Goal: Task Accomplishment & Management: Manage account settings

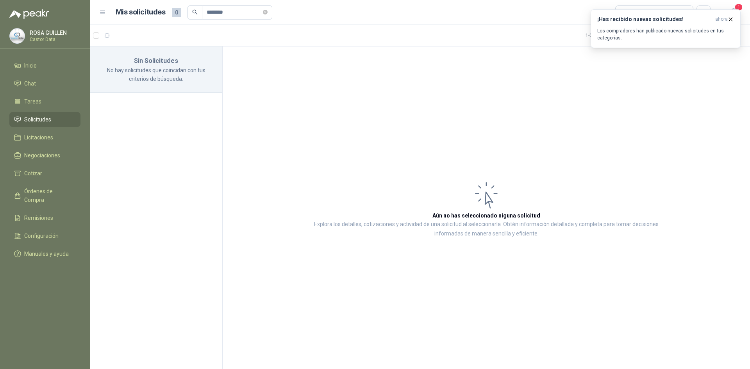
type input "********"
click at [34, 118] on span "Solicitudes" at bounding box center [37, 119] width 27 height 9
click at [268, 11] on icon "close-circle" at bounding box center [265, 12] width 5 height 5
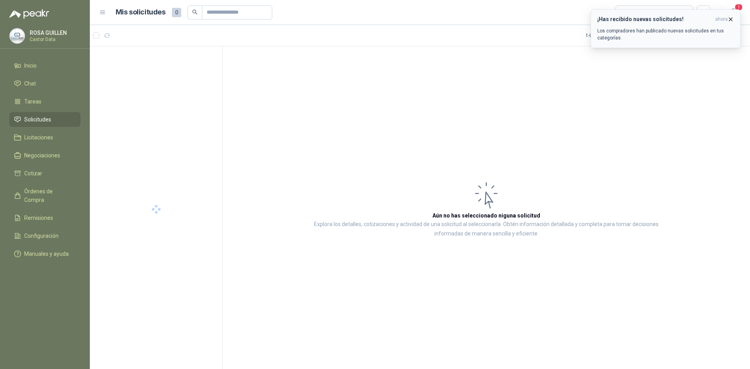
click at [728, 20] on icon "button" at bounding box center [730, 19] width 7 height 7
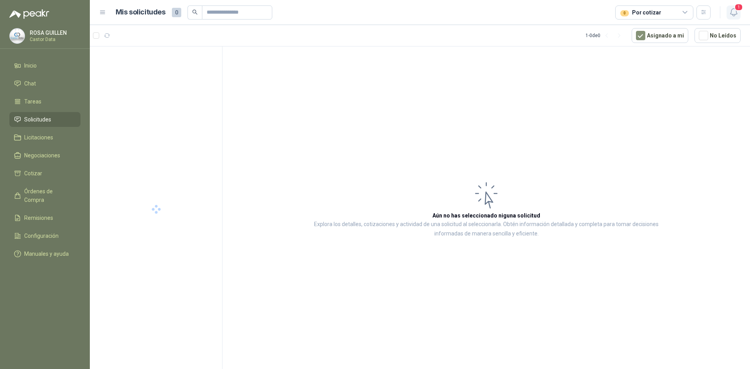
click at [730, 12] on icon "button" at bounding box center [734, 12] width 10 height 10
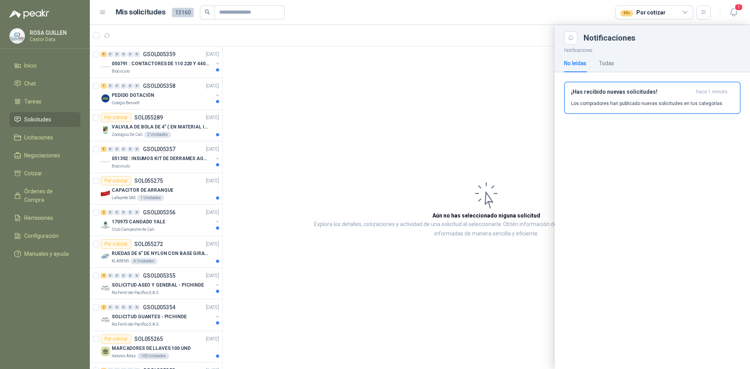
click at [679, 10] on div "99+ Por cotizar" at bounding box center [654, 12] width 78 height 14
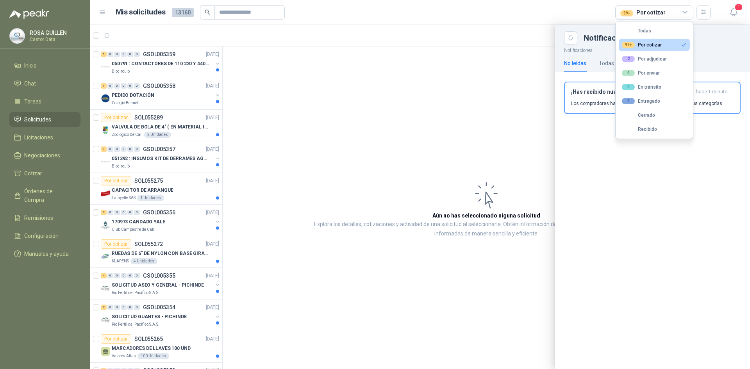
click at [645, 48] on button "99+ Por cotizar" at bounding box center [654, 45] width 71 height 12
click at [162, 95] on div at bounding box center [420, 197] width 660 height 344
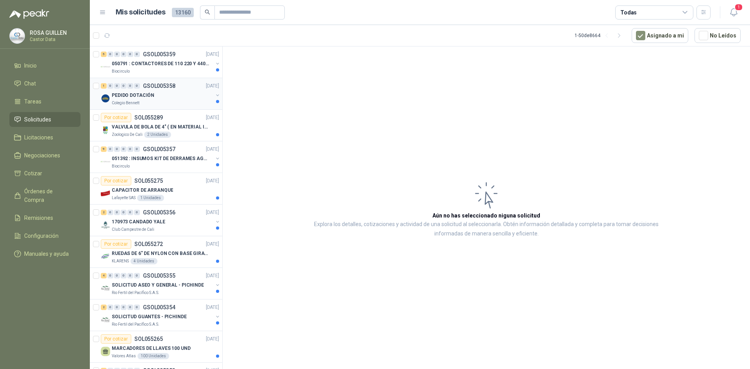
click at [166, 98] on div "PEDIDO DOTACIÓN" at bounding box center [162, 95] width 101 height 9
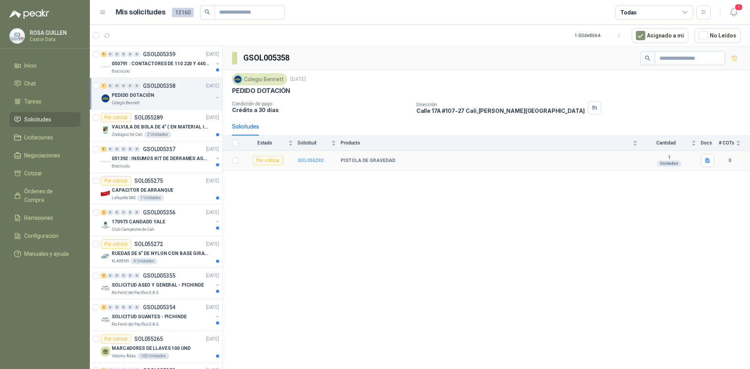
click at [307, 161] on b "SOL055292" at bounding box center [311, 160] width 26 height 5
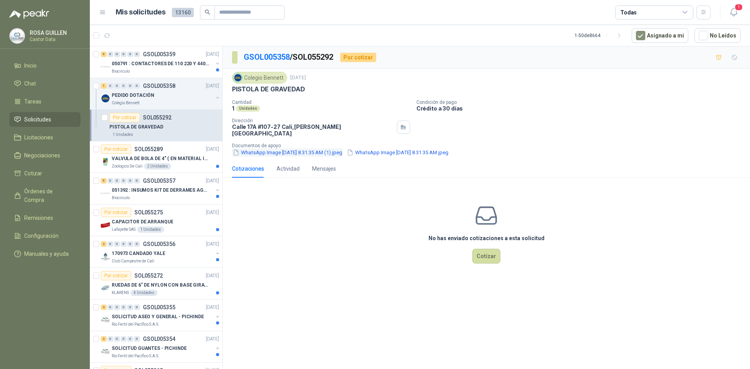
click at [318, 148] on button "WhatsApp Image [DATE] 8.31.35 AM (1).jpeg" at bounding box center [287, 152] width 111 height 8
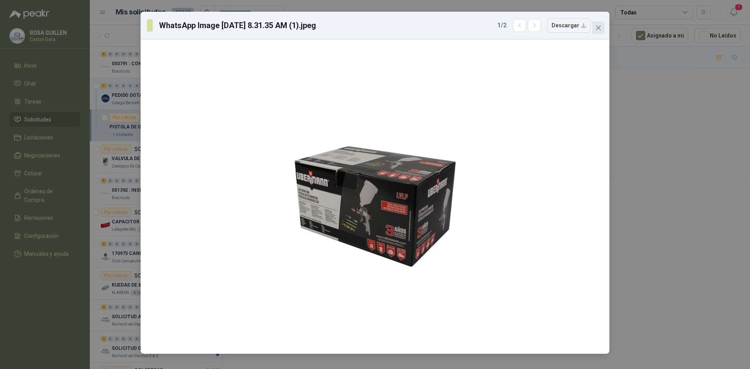
click at [600, 25] on icon "close" at bounding box center [598, 27] width 5 height 5
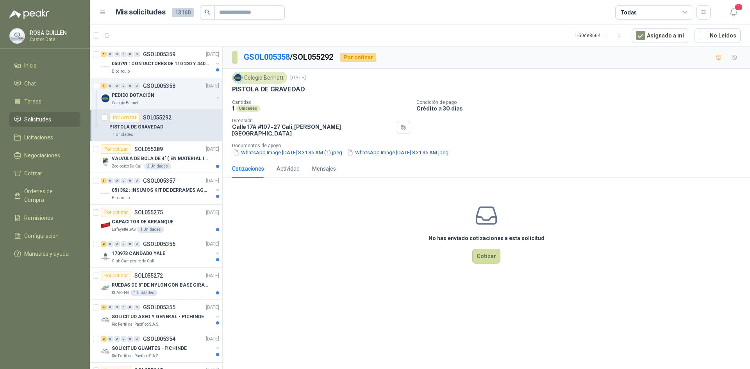
click at [326, 326] on div "GSOL005358 / SOL055292 Por cotizar Colegio [PERSON_NAME] [DATE] PISTOLA DE GRAV…" at bounding box center [486, 208] width 527 height 325
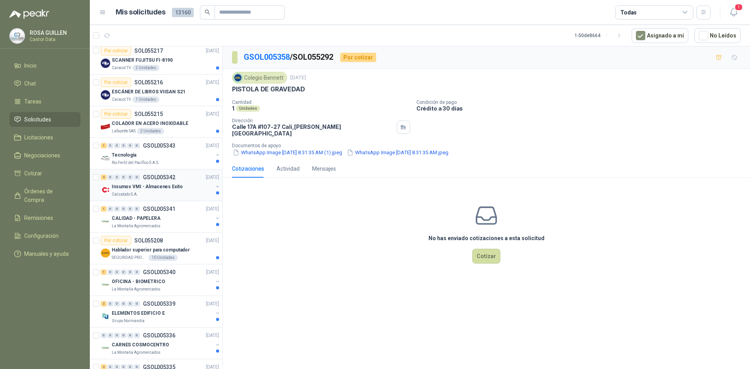
scroll to position [937, 0]
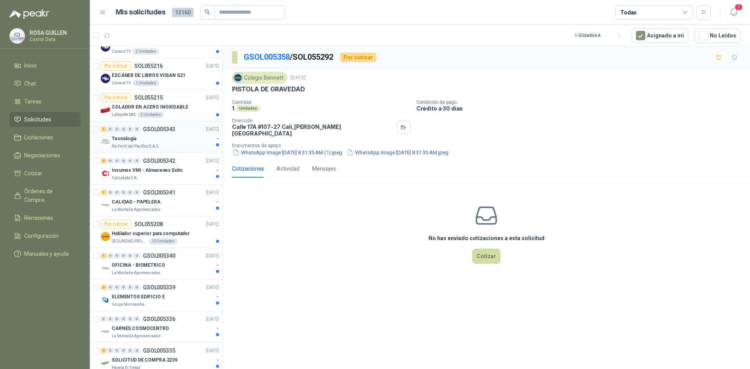
click at [156, 138] on div "Tecnologia" at bounding box center [162, 138] width 101 height 9
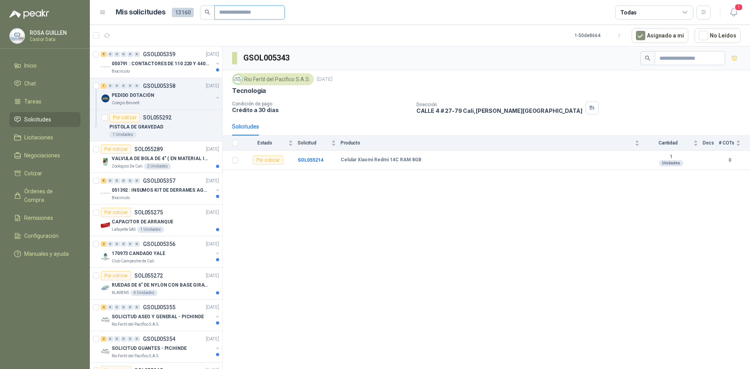
click at [229, 13] on input "text" at bounding box center [246, 12] width 55 height 13
type input "*******"
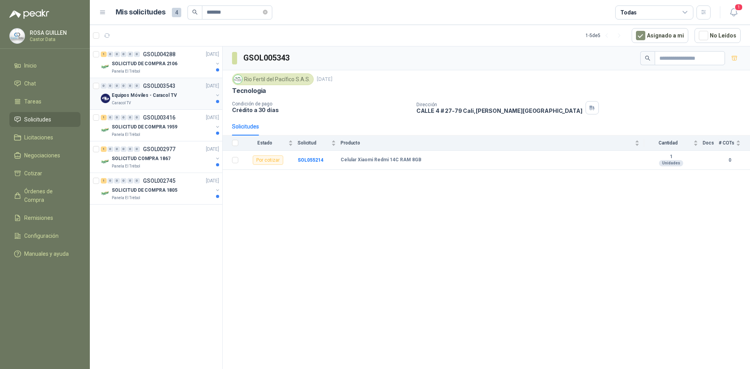
click at [177, 96] on div "Equipos Móviles - Caracol TV" at bounding box center [162, 95] width 101 height 9
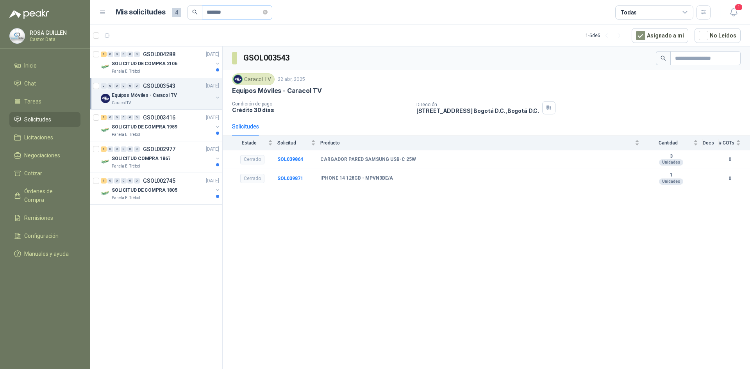
click at [268, 12] on icon "close-circle" at bounding box center [265, 12] width 5 height 5
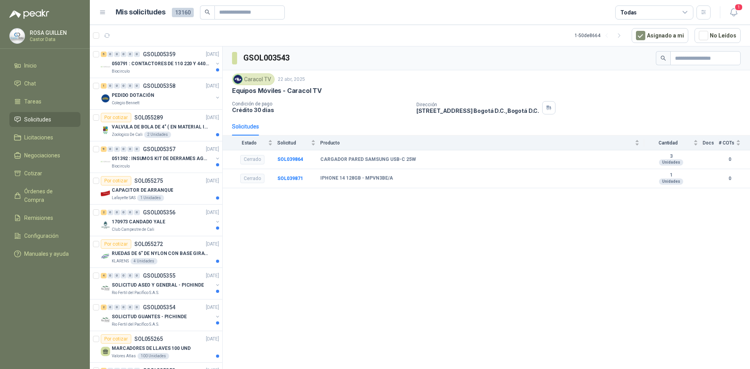
click at [178, 13] on span "13160" at bounding box center [183, 12] width 22 height 9
click at [103, 14] on icon at bounding box center [102, 12] width 7 height 7
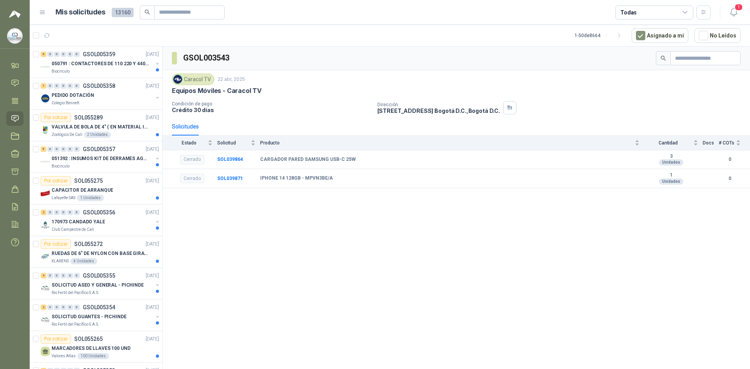
click at [40, 13] on icon at bounding box center [42, 12] width 7 height 7
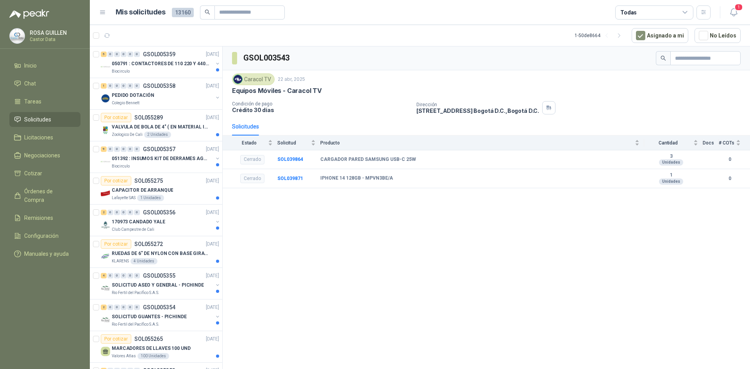
click at [183, 12] on span "13160" at bounding box center [183, 12] width 22 height 9
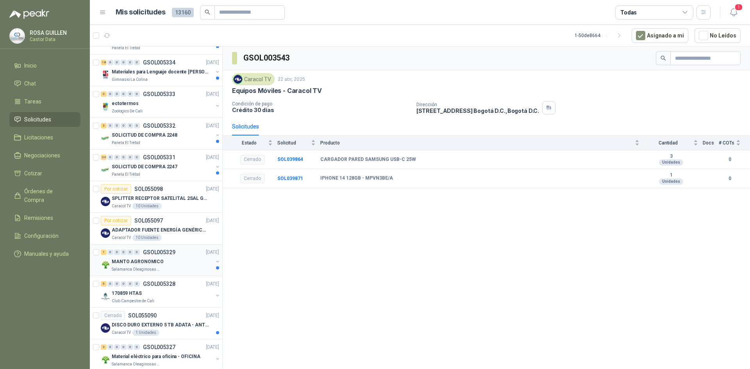
scroll to position [1274, 0]
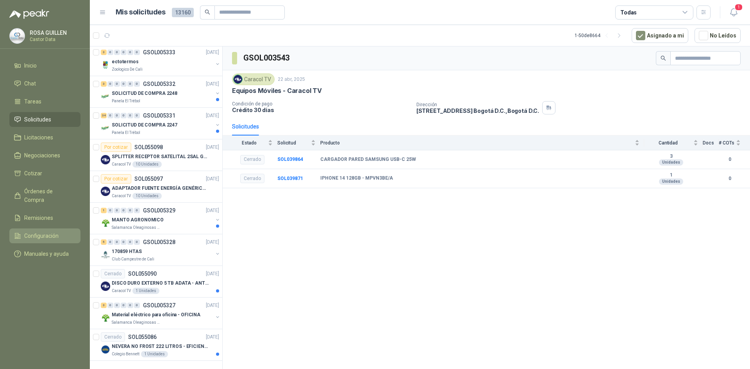
click at [34, 232] on span "Configuración" at bounding box center [41, 236] width 34 height 9
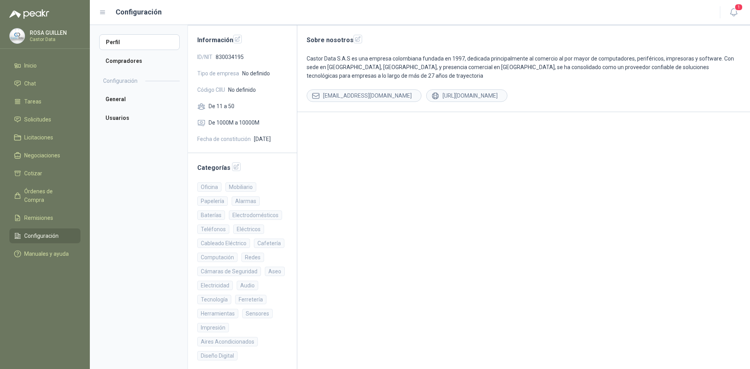
scroll to position [55, 0]
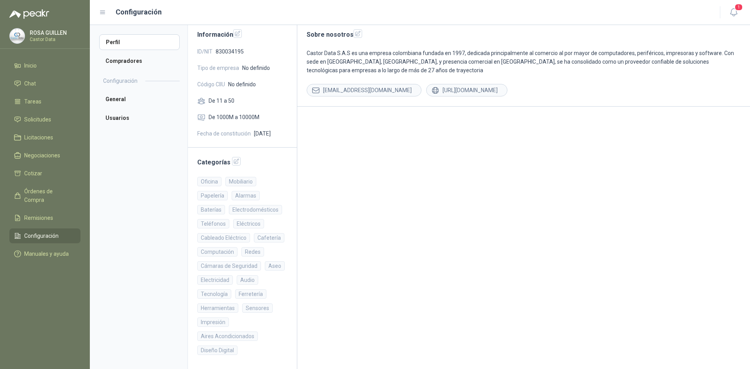
click at [212, 211] on div "Baterías" at bounding box center [211, 209] width 28 height 9
click at [234, 162] on icon "button" at bounding box center [236, 161] width 5 height 5
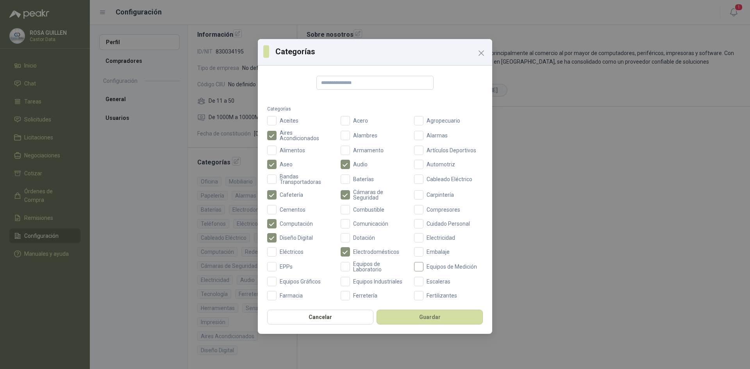
scroll to position [0, 0]
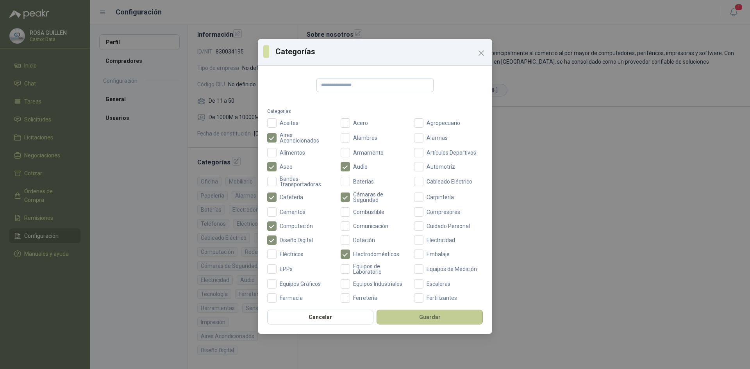
click at [438, 319] on button "Guardar" at bounding box center [429, 317] width 106 height 15
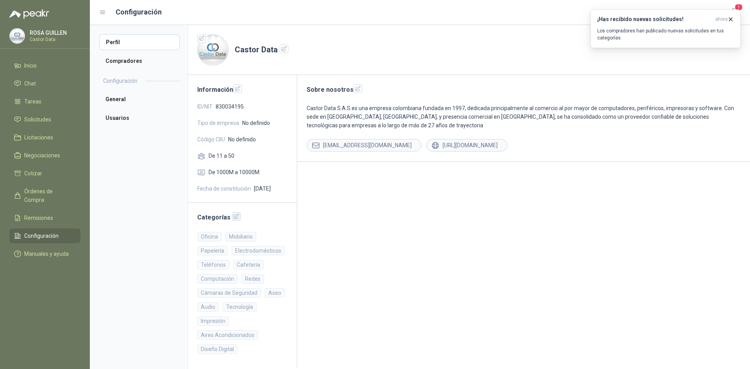
click at [234, 218] on icon "button" at bounding box center [236, 216] width 5 height 5
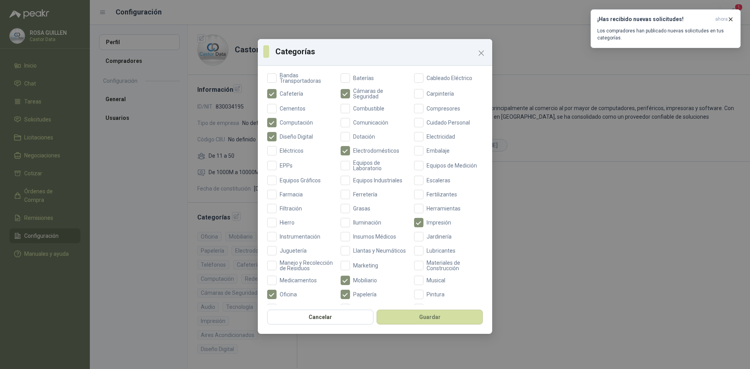
scroll to position [117, 0]
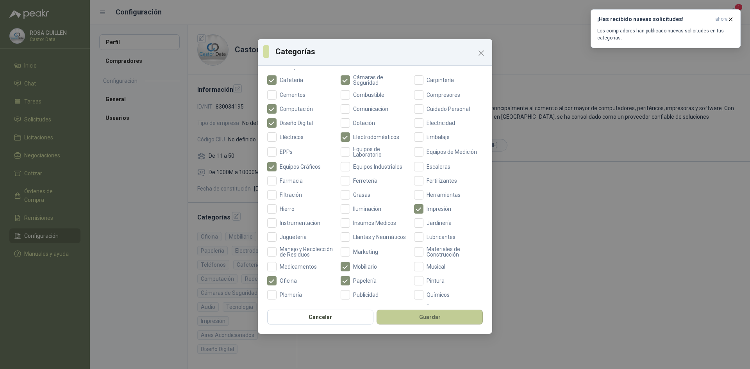
click at [420, 317] on button "Guardar" at bounding box center [429, 317] width 106 height 15
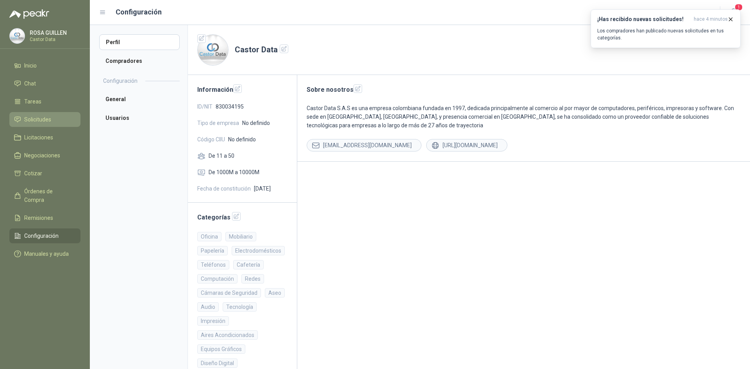
click at [37, 118] on span "Solicitudes" at bounding box center [37, 119] width 27 height 9
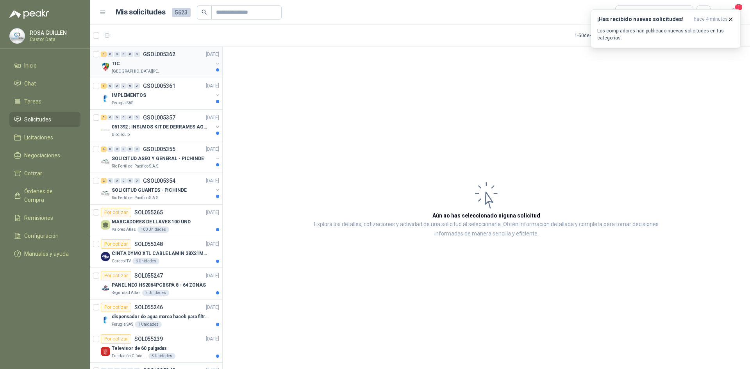
click at [143, 66] on div "TIC" at bounding box center [162, 63] width 101 height 9
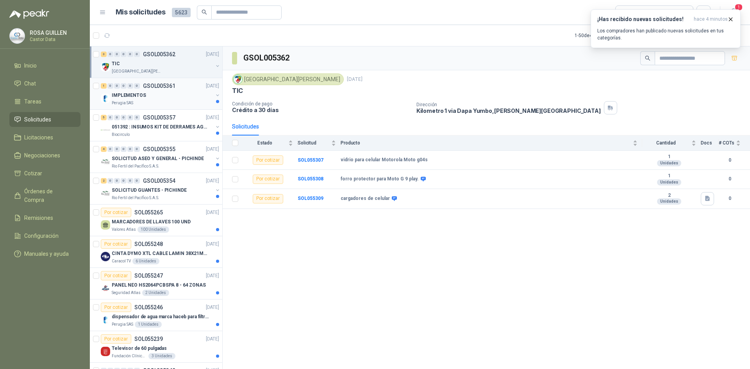
click at [141, 100] on div "Perugia SAS" at bounding box center [162, 103] width 101 height 6
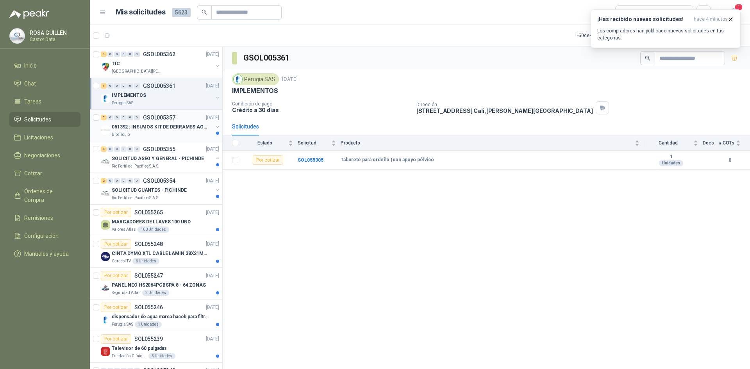
click at [161, 127] on p "051392 : INSUMOS KIT DE DERRAMES AGOSTO 2025" at bounding box center [160, 126] width 97 height 7
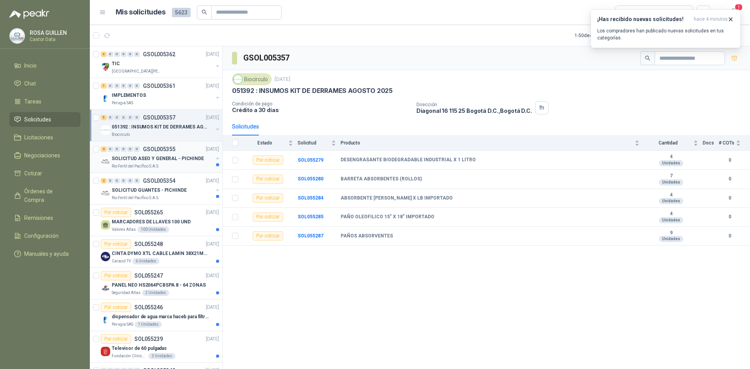
click at [172, 161] on p "SOLICITUD ASEO Y GENERAL - PICHINDE" at bounding box center [158, 158] width 92 height 7
